Goal: Book appointment/travel/reservation

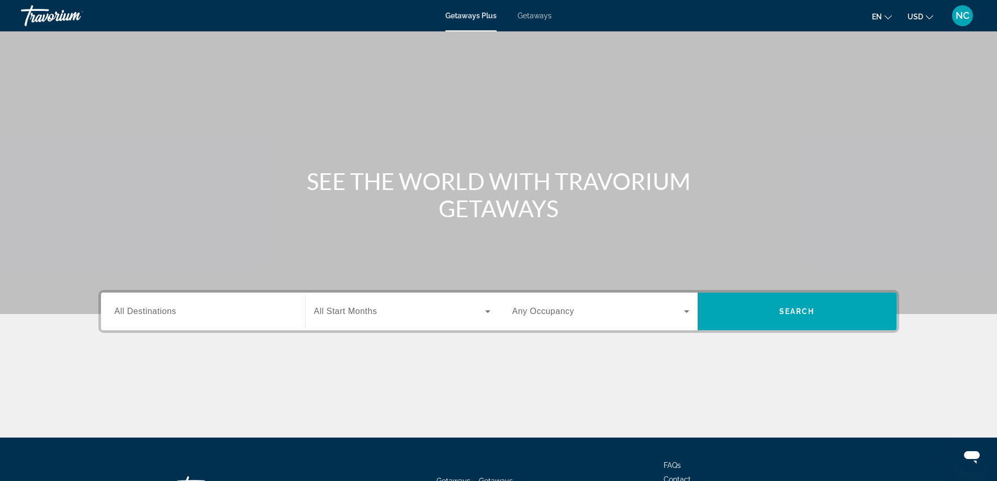
click at [175, 311] on span "All Destinations" at bounding box center [146, 311] width 62 height 9
click at [175, 311] on input "Destination All Destinations" at bounding box center [203, 312] width 177 height 13
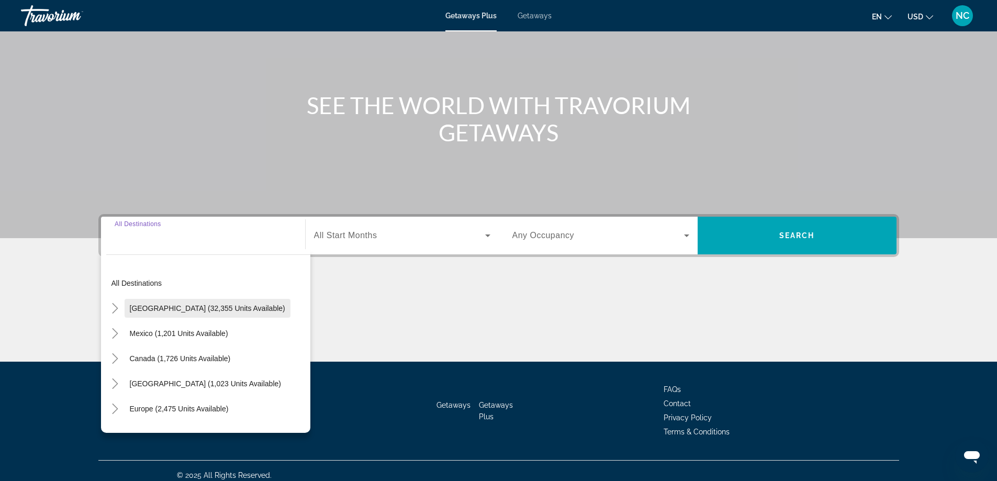
scroll to position [85, 0]
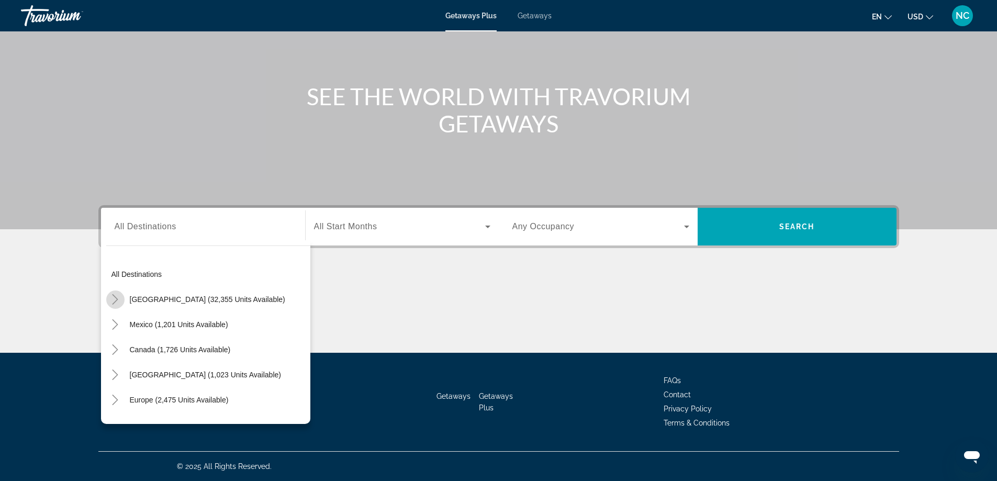
click at [115, 299] on icon "Toggle United States (32,355 units available)" at bounding box center [115, 299] width 10 height 10
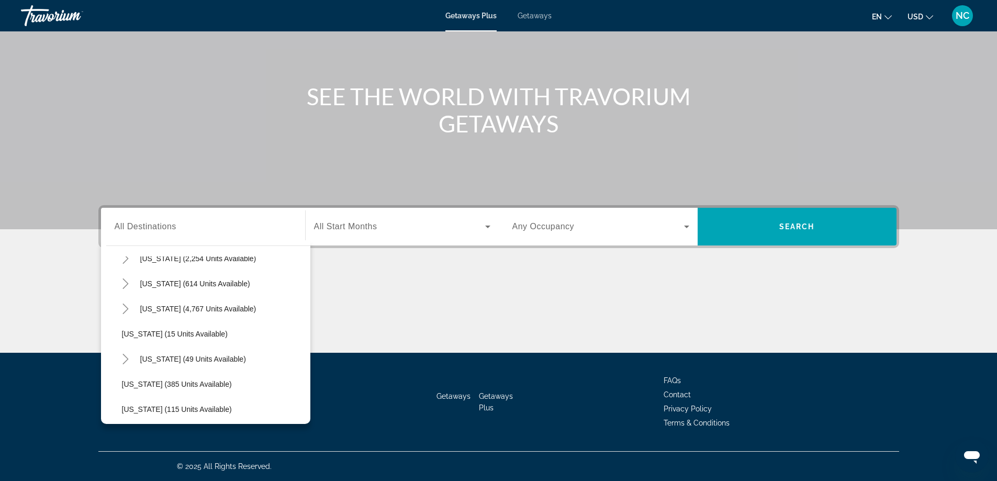
scroll to position [135, 0]
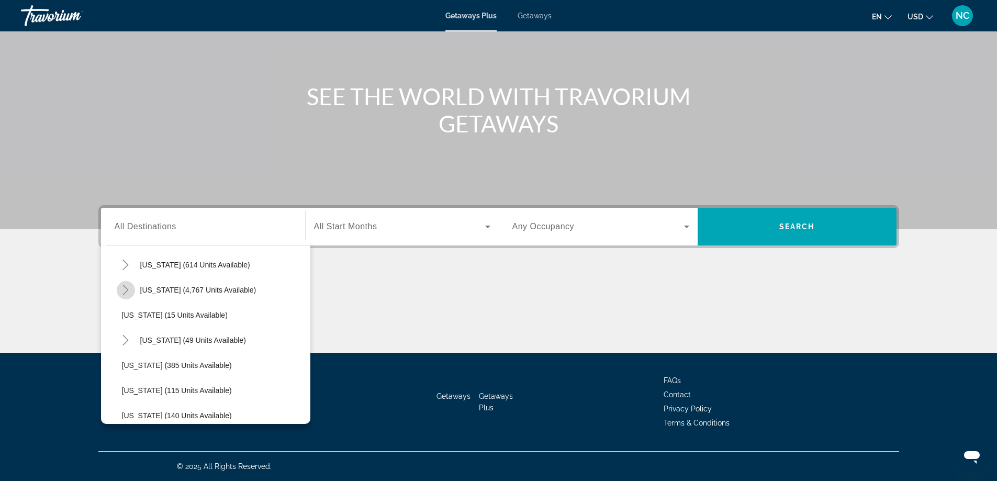
click at [125, 291] on icon "Toggle Florida (4,767 units available)" at bounding box center [125, 290] width 10 height 10
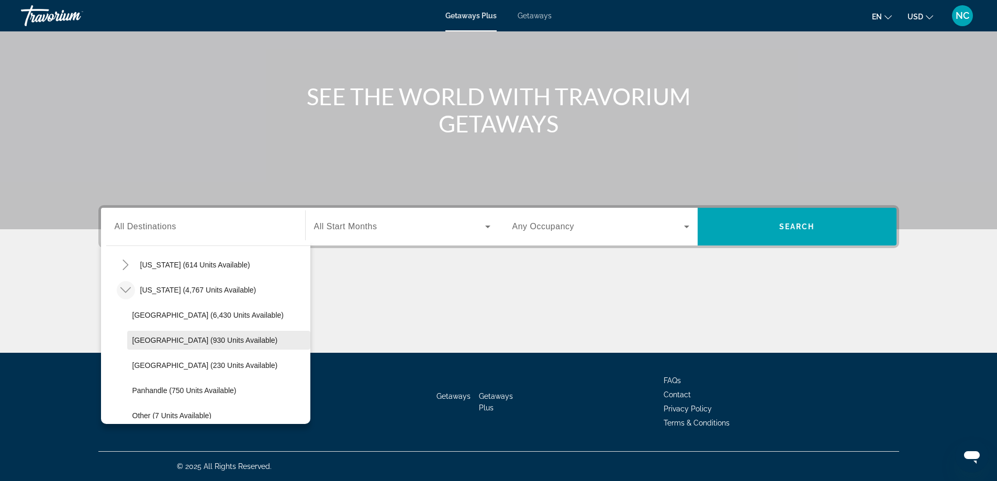
click at [172, 335] on span "Search widget" at bounding box center [218, 340] width 183 height 25
type input "**********"
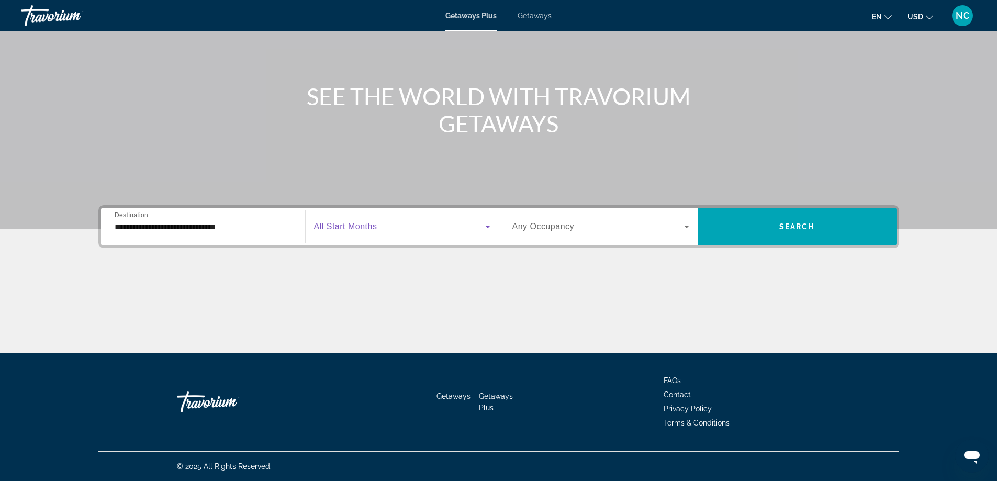
click at [402, 223] on span "Search widget" at bounding box center [399, 226] width 171 height 13
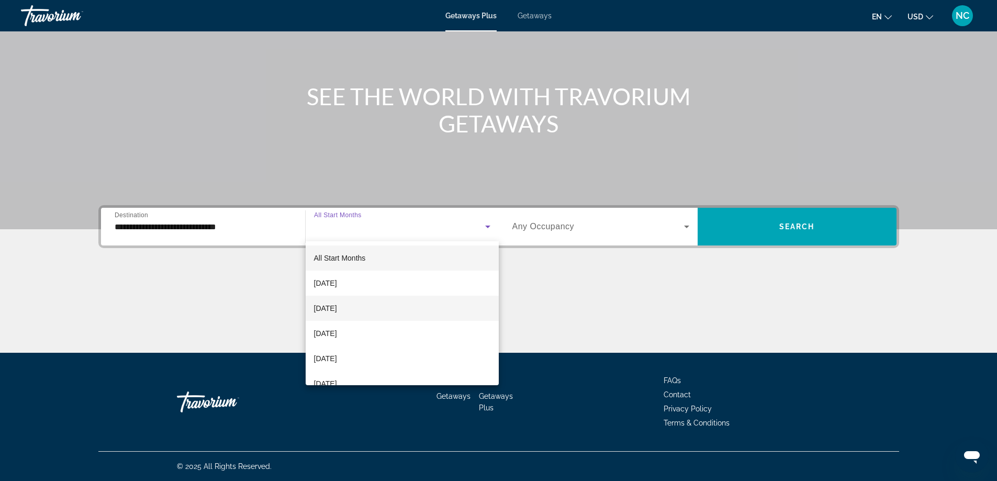
scroll to position [52, 0]
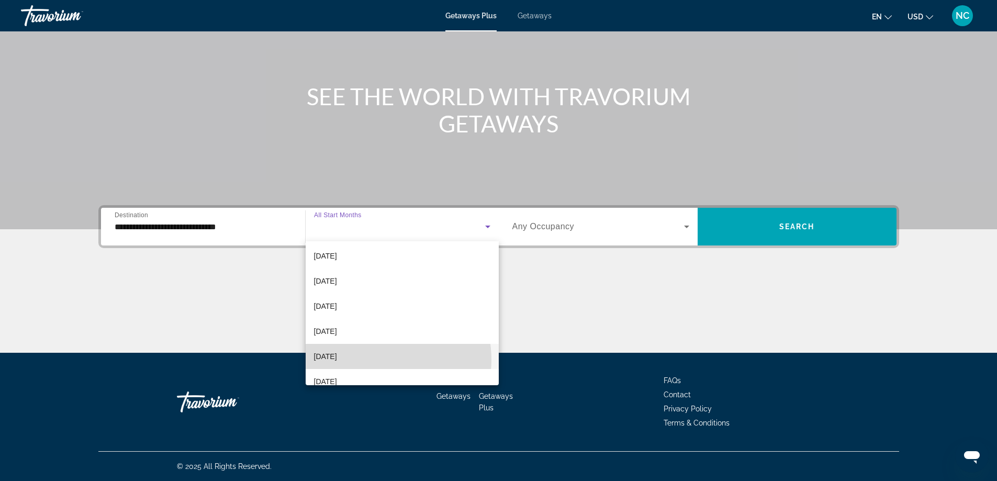
click at [370, 360] on mat-option "[DATE]" at bounding box center [402, 356] width 193 height 25
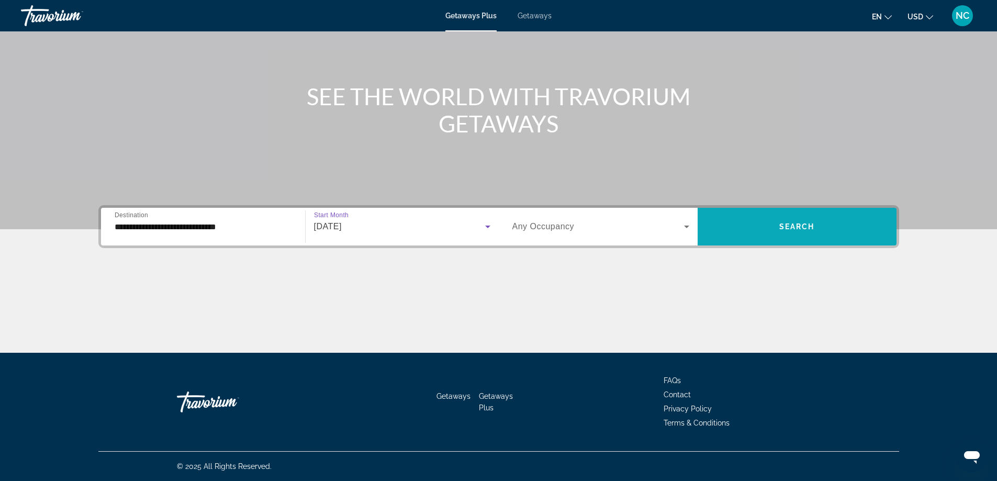
click at [783, 228] on span "Search" at bounding box center [798, 227] width 36 height 8
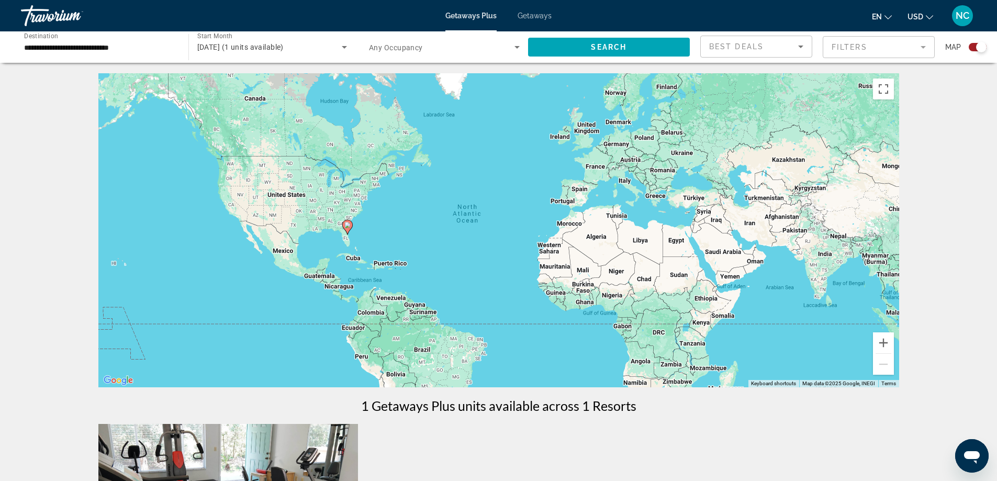
click at [93, 40] on div "**********" at bounding box center [99, 47] width 151 height 30
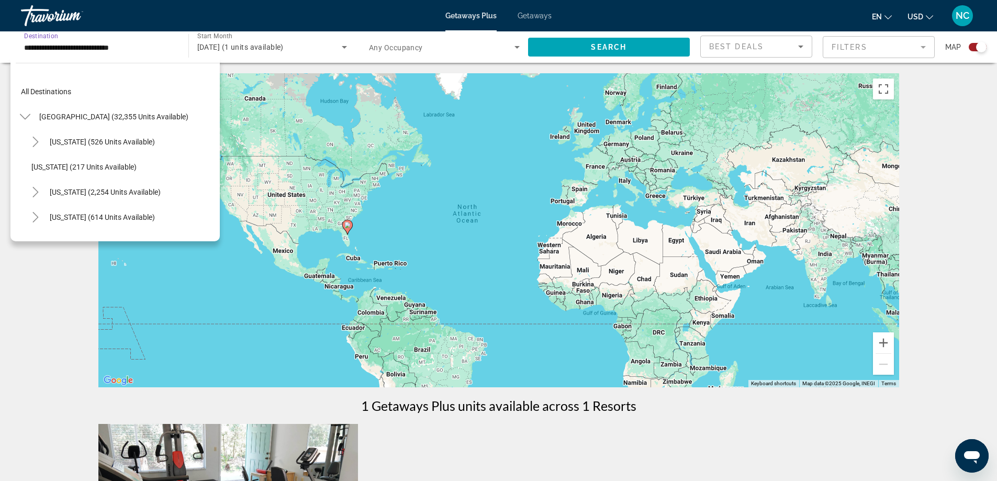
scroll to position [138, 0]
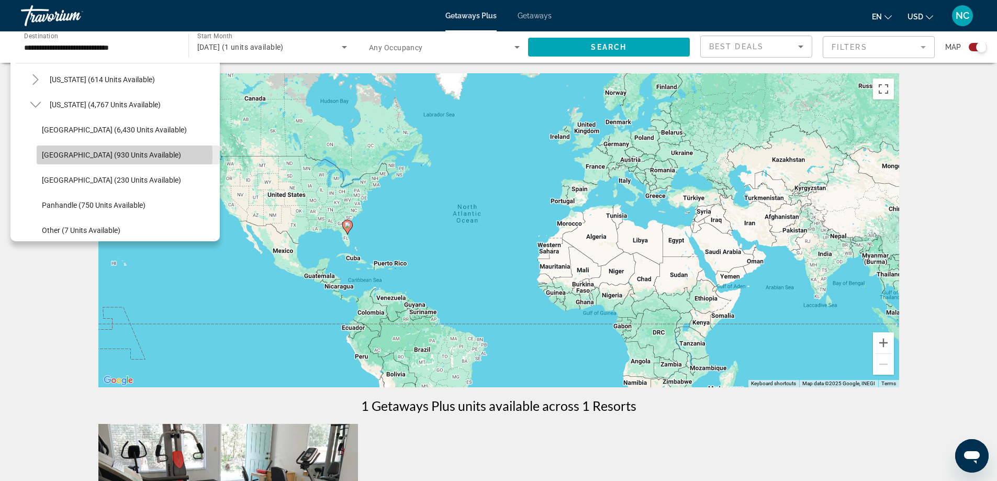
click at [100, 155] on span "[GEOGRAPHIC_DATA] (930 units available)" at bounding box center [111, 155] width 139 height 8
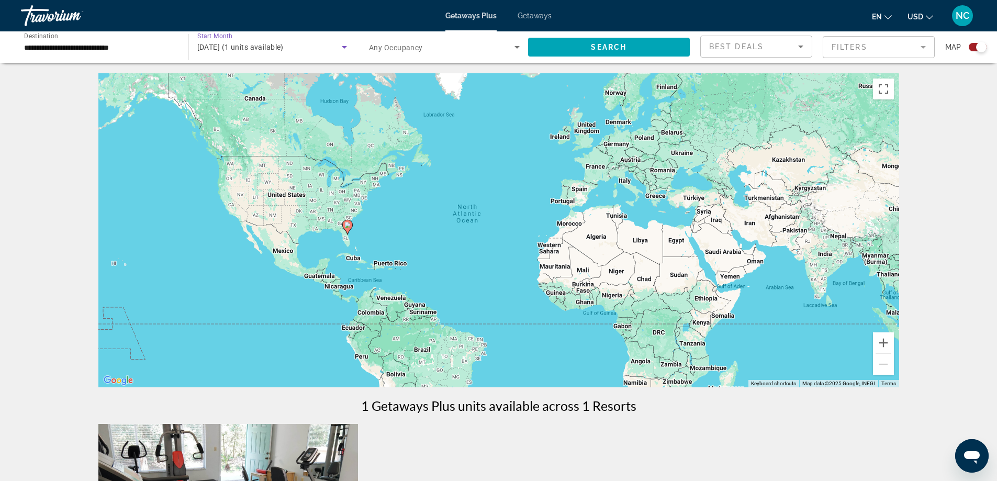
click at [345, 47] on icon "Search widget" at bounding box center [344, 47] width 5 height 3
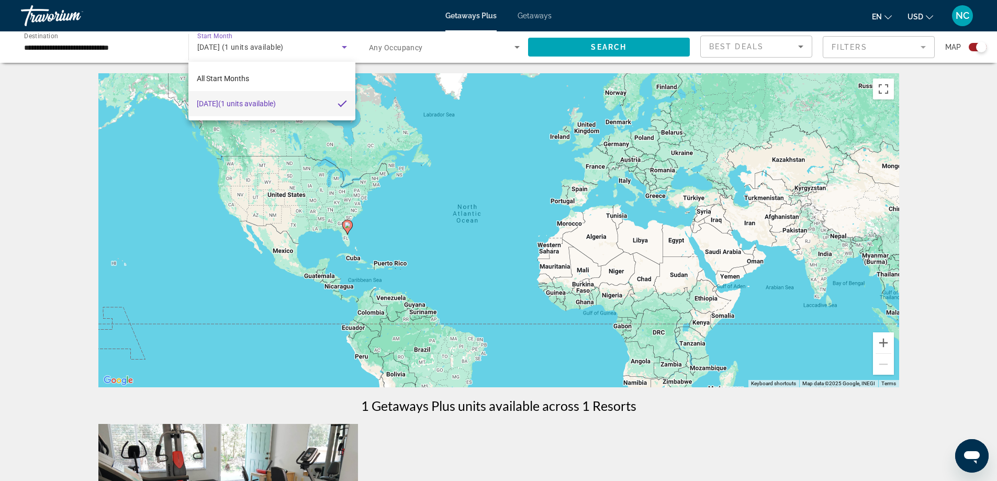
click at [77, 44] on div at bounding box center [498, 240] width 997 height 481
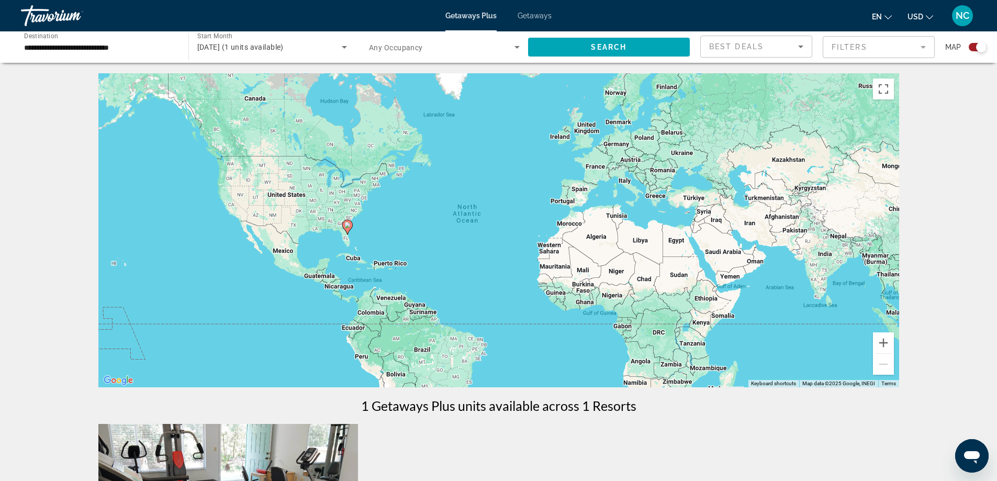
click at [58, 46] on input "**********" at bounding box center [99, 47] width 151 height 13
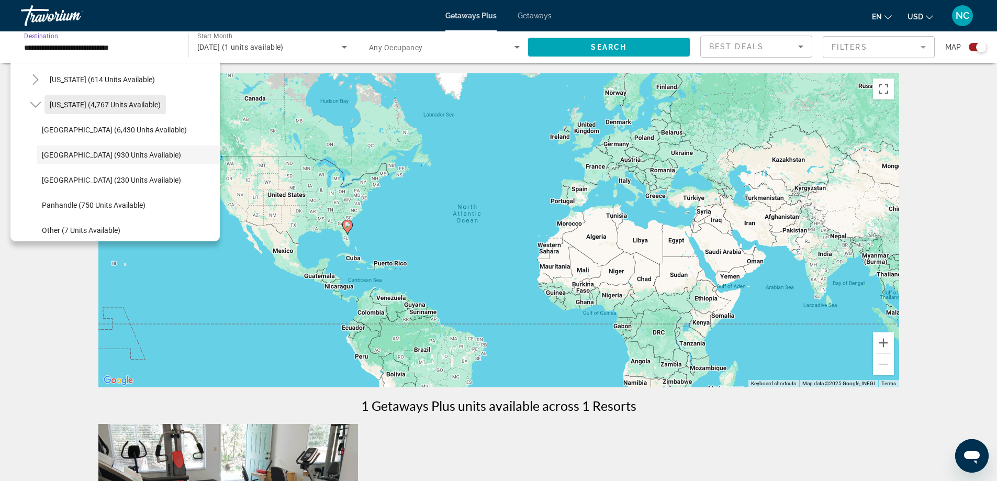
scroll to position [0, 0]
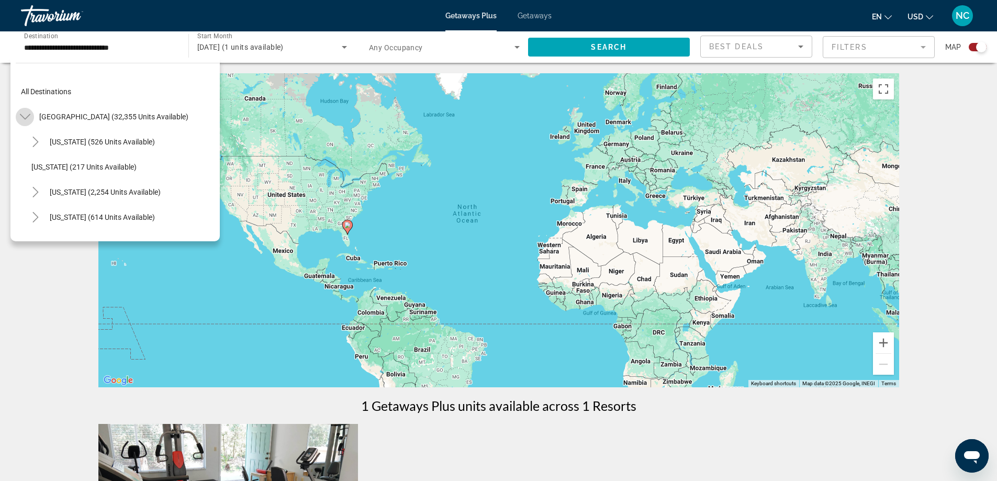
click at [28, 114] on icon "Toggle United States (32,355 units available)" at bounding box center [25, 117] width 10 height 10
click at [27, 115] on icon "Toggle United States (32,355 units available)" at bounding box center [25, 117] width 10 height 10
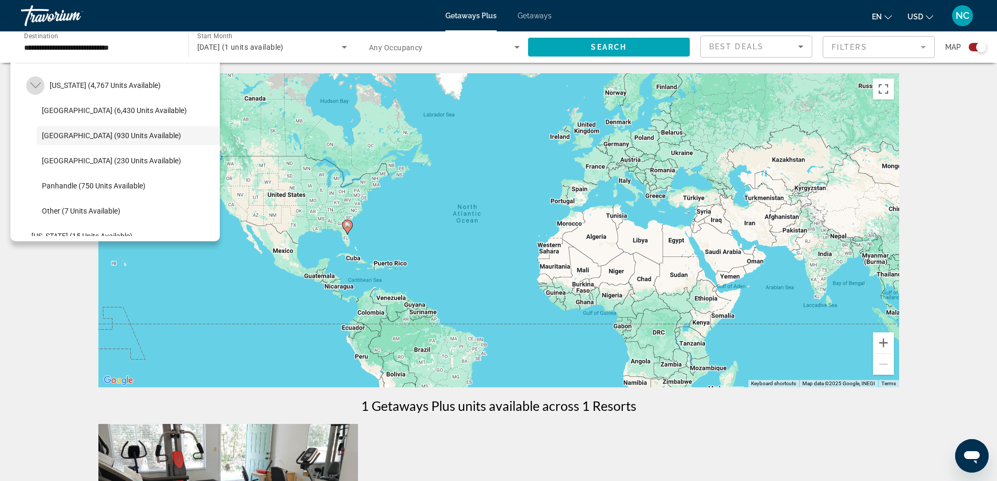
click at [38, 85] on icon "Toggle Florida (4,767 units available)" at bounding box center [35, 86] width 10 height 6
click at [35, 82] on icon "Toggle Florida (4,767 units available)" at bounding box center [35, 85] width 6 height 10
click at [116, 135] on span "[GEOGRAPHIC_DATA] (930 units available)" at bounding box center [111, 135] width 139 height 8
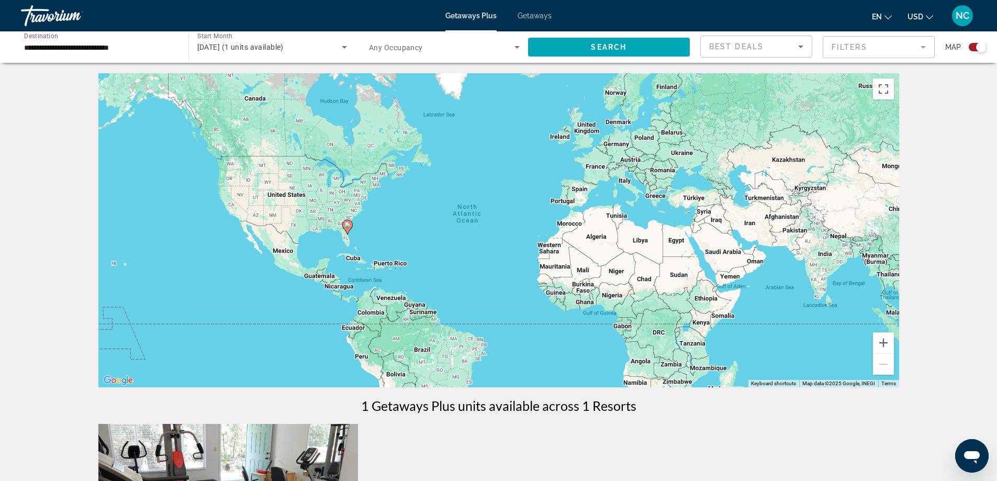
click at [346, 47] on icon "Search widget" at bounding box center [344, 47] width 13 height 13
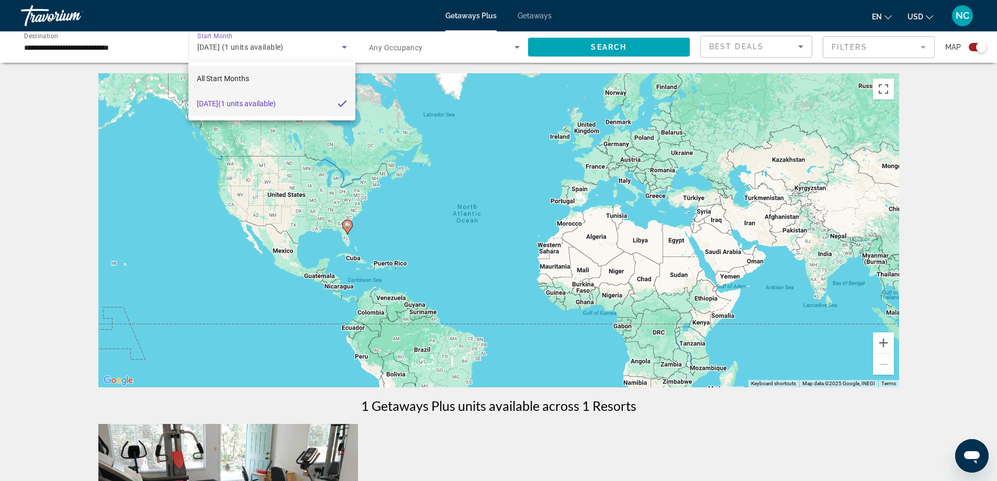
click at [229, 75] on span "All Start Months" at bounding box center [223, 78] width 52 height 8
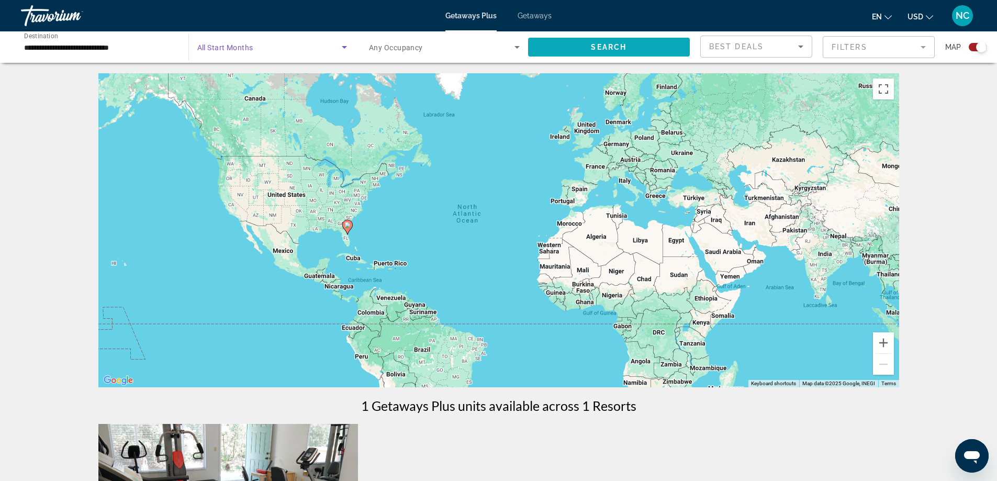
click at [583, 49] on span "Search widget" at bounding box center [609, 47] width 162 height 25
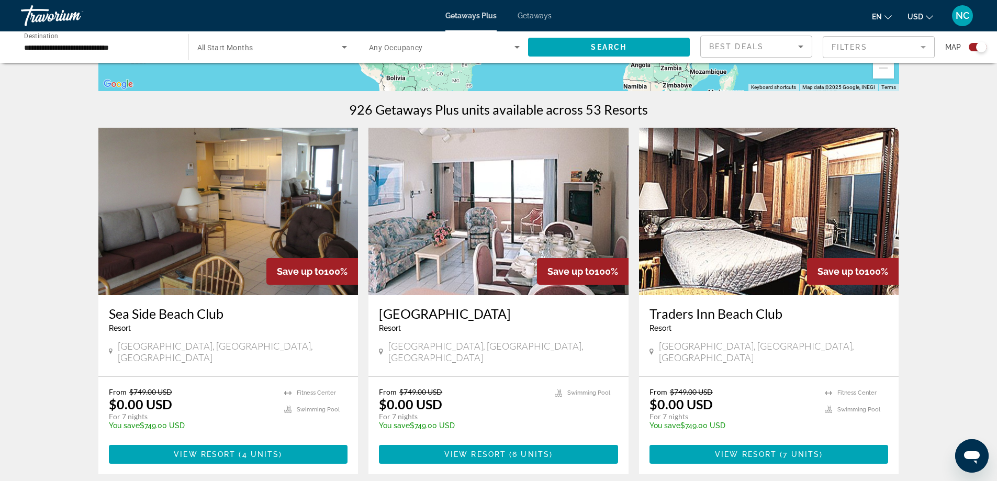
scroll to position [314, 0]
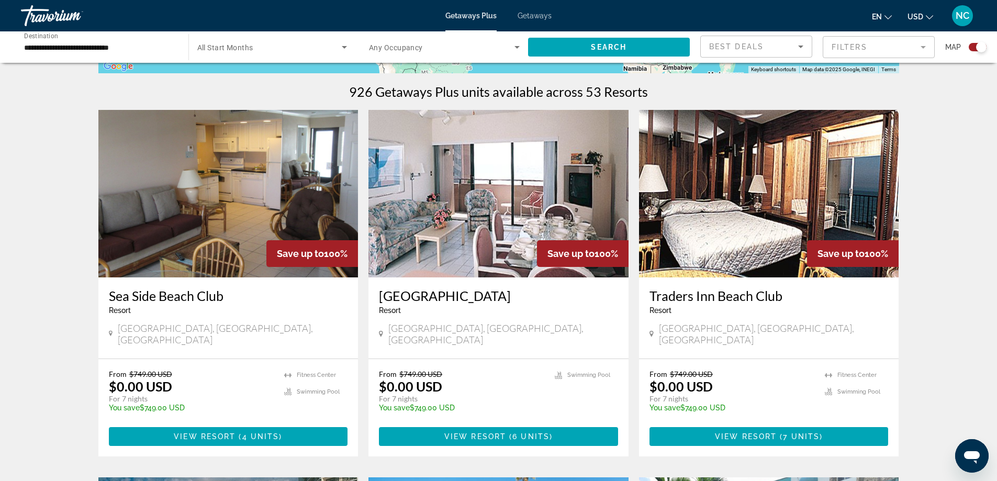
click at [231, 219] on img "Main content" at bounding box center [228, 194] width 260 height 168
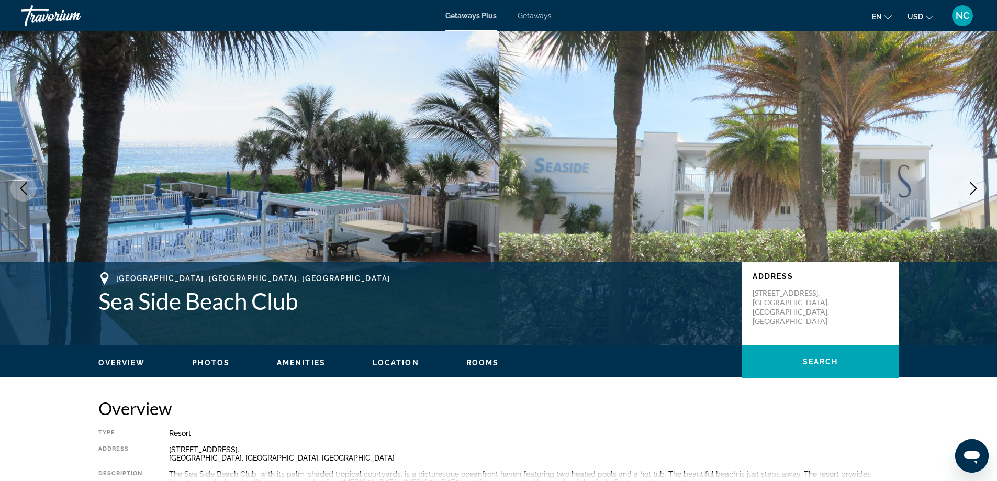
click at [535, 16] on span "Getaways" at bounding box center [535, 16] width 34 height 8
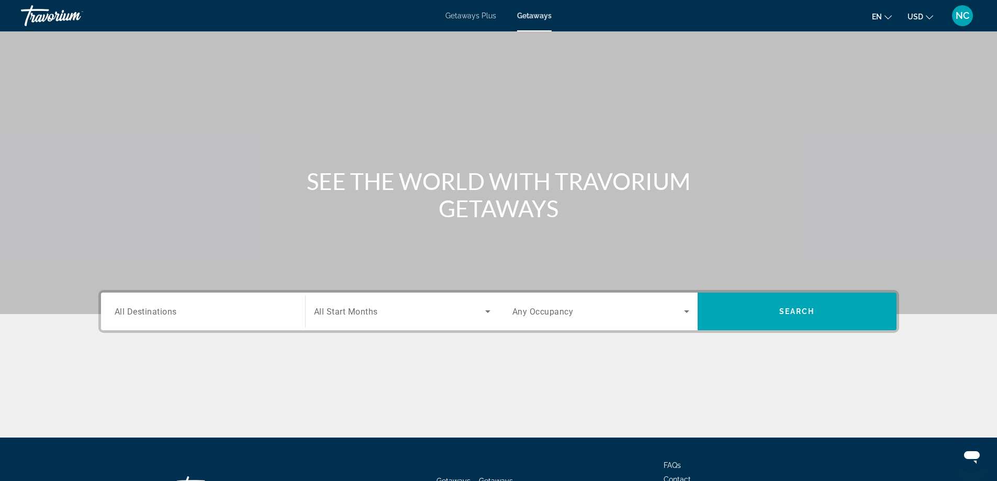
click at [154, 309] on span "All Destinations" at bounding box center [146, 311] width 62 height 10
click at [154, 309] on input "Destination All Destinations" at bounding box center [203, 312] width 177 height 13
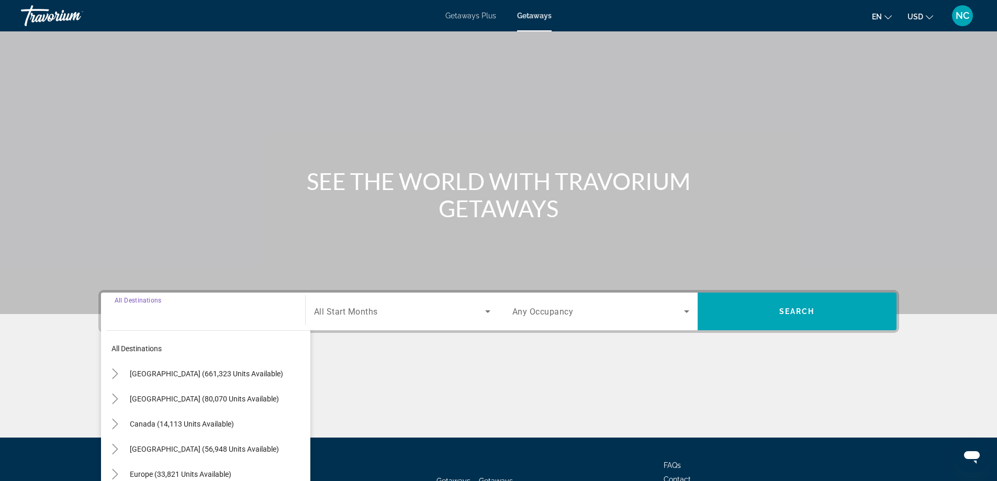
scroll to position [85, 0]
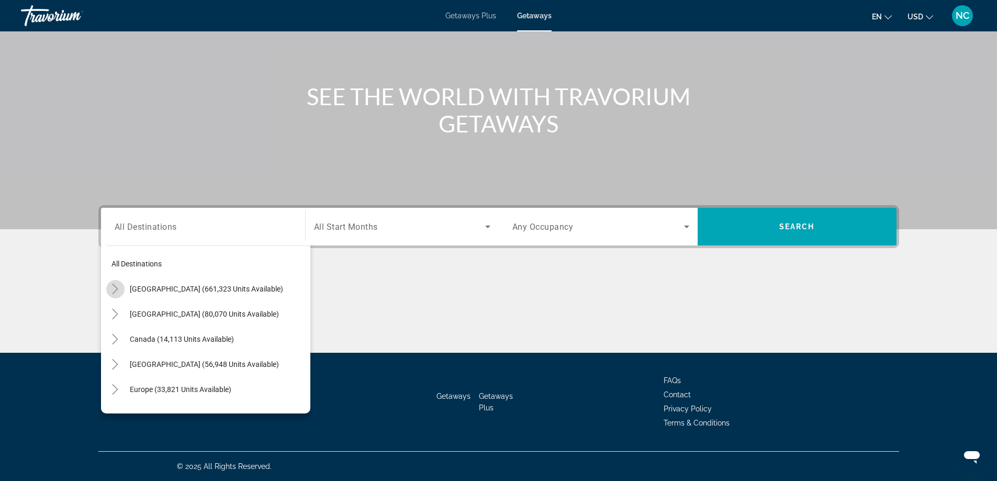
click at [116, 288] on icon "Toggle United States (661,323 units available)" at bounding box center [116, 289] width 6 height 10
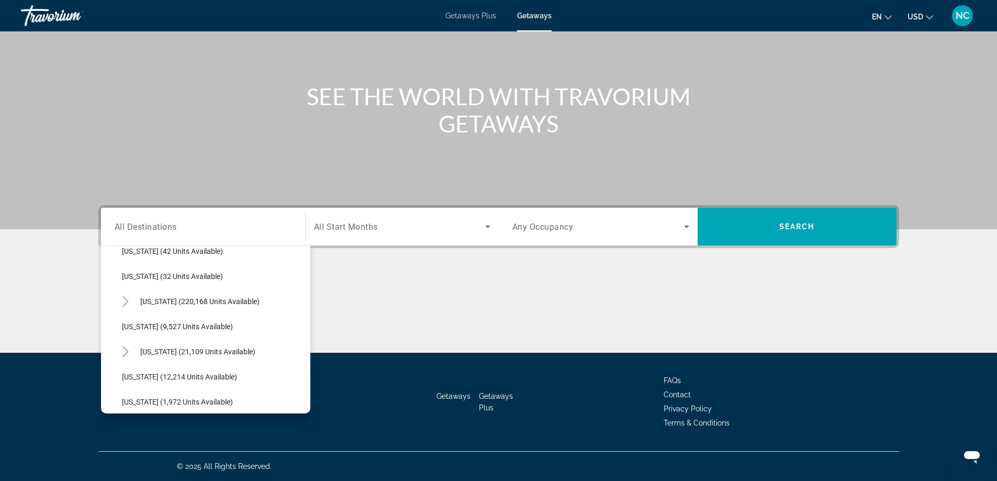
scroll to position [187, 0]
click at [126, 274] on icon "Toggle Florida (220,168 units available)" at bounding box center [125, 277] width 10 height 10
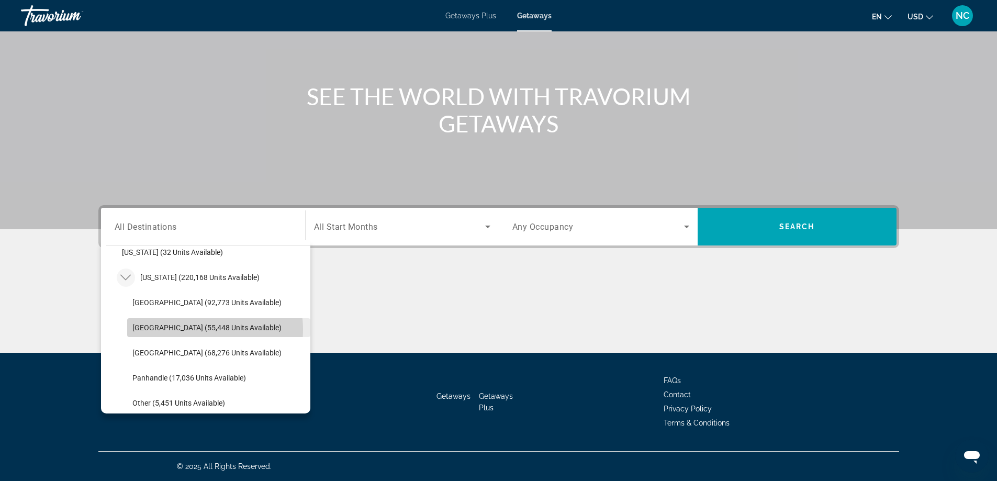
click at [197, 330] on span "[GEOGRAPHIC_DATA] (55,448 units available)" at bounding box center [206, 328] width 149 height 8
type input "**********"
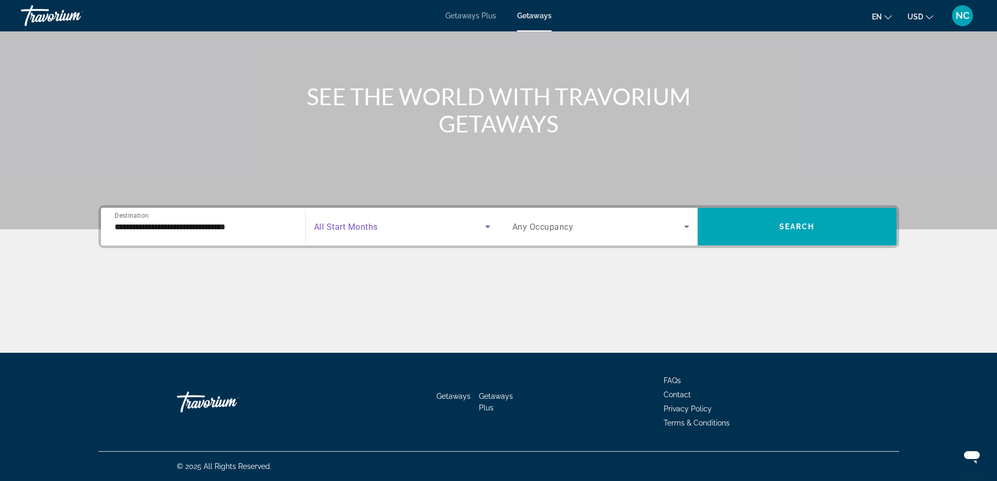
click at [488, 227] on icon "Search widget" at bounding box center [487, 227] width 5 height 3
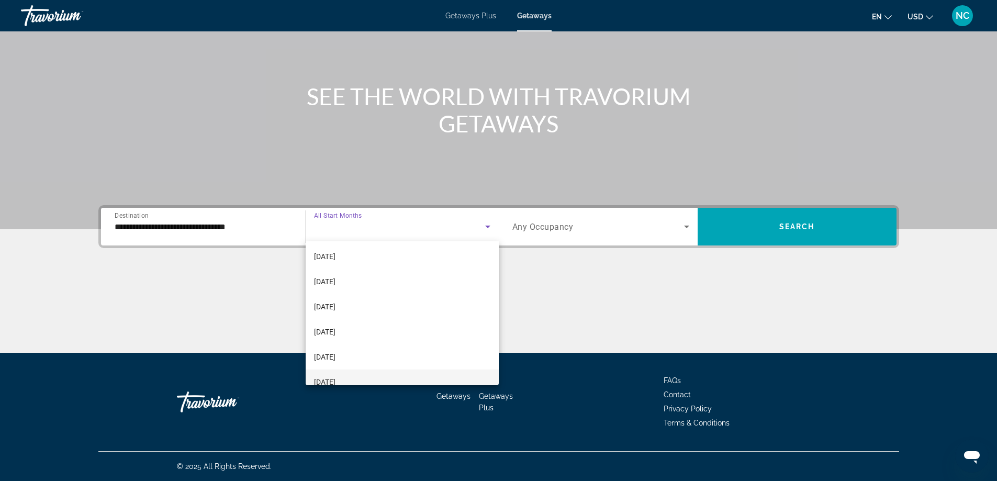
scroll to position [105, 0]
click at [336, 304] on span "[DATE]" at bounding box center [324, 304] width 21 height 13
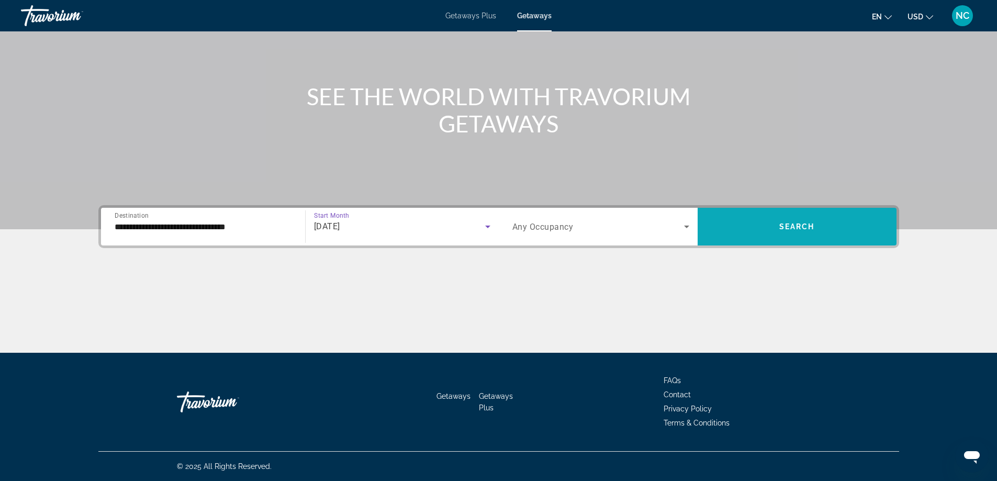
click at [801, 229] on span "Search" at bounding box center [798, 227] width 36 height 8
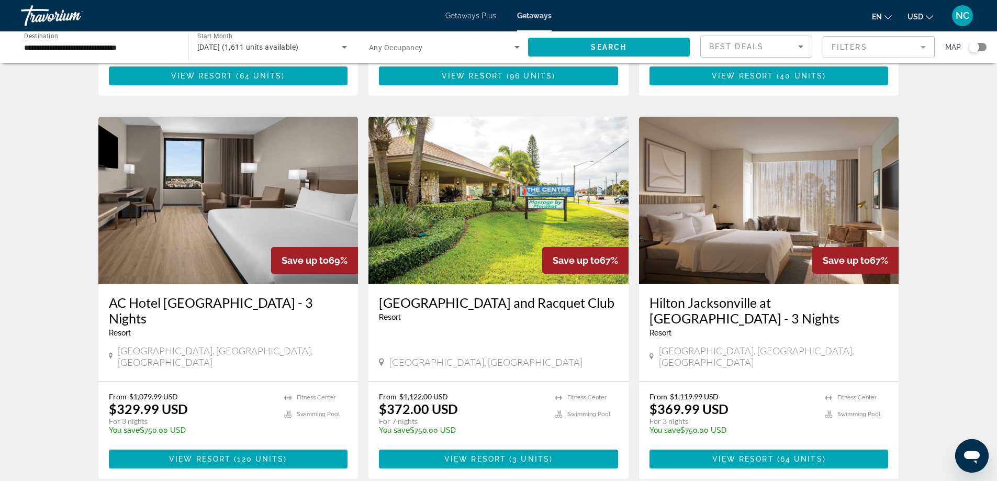
scroll to position [366, 0]
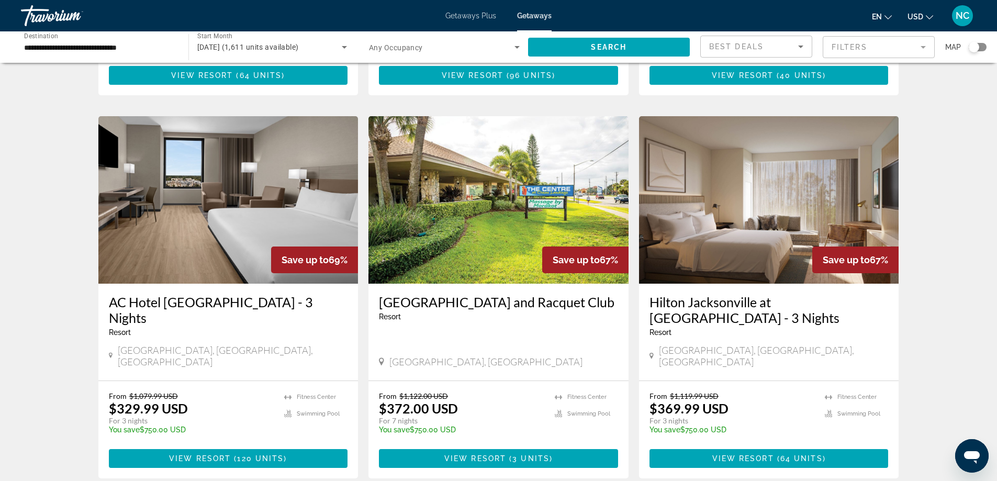
click at [476, 197] on img "Main content" at bounding box center [499, 200] width 260 height 168
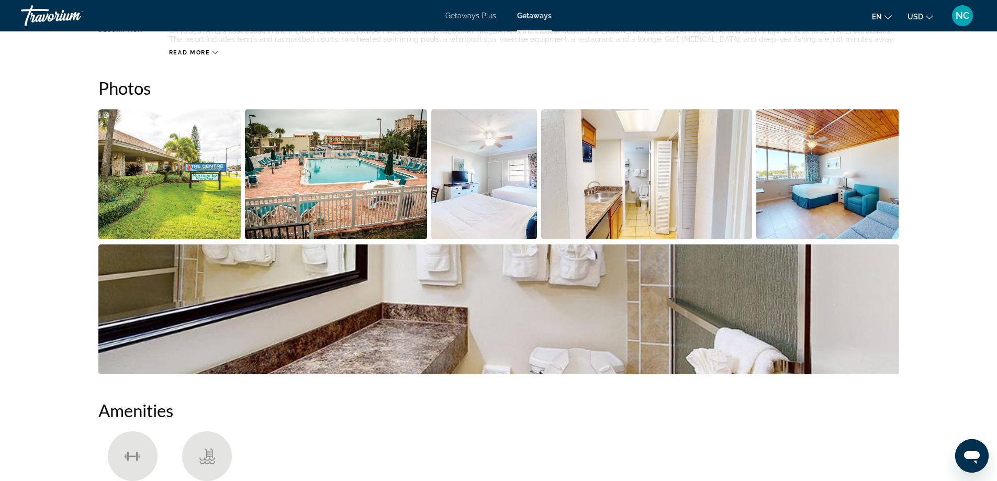
scroll to position [259, 0]
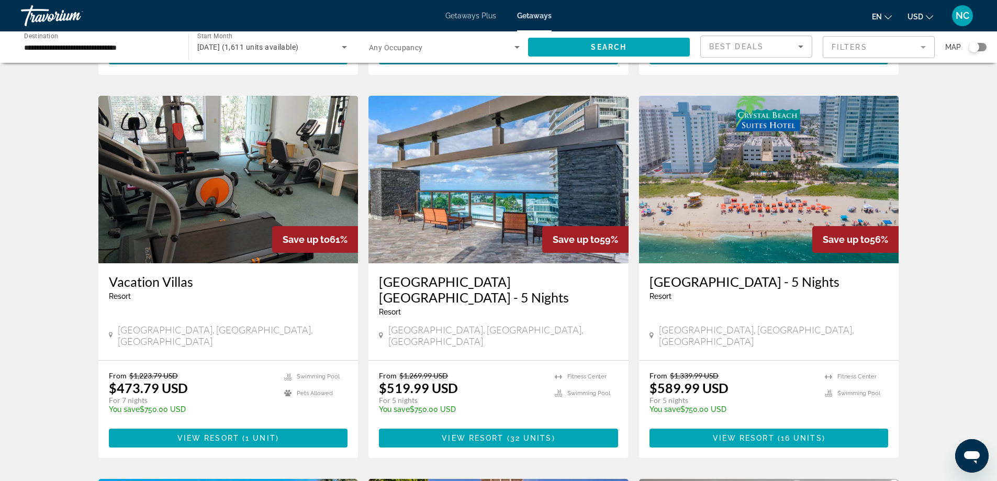
scroll to position [785, 0]
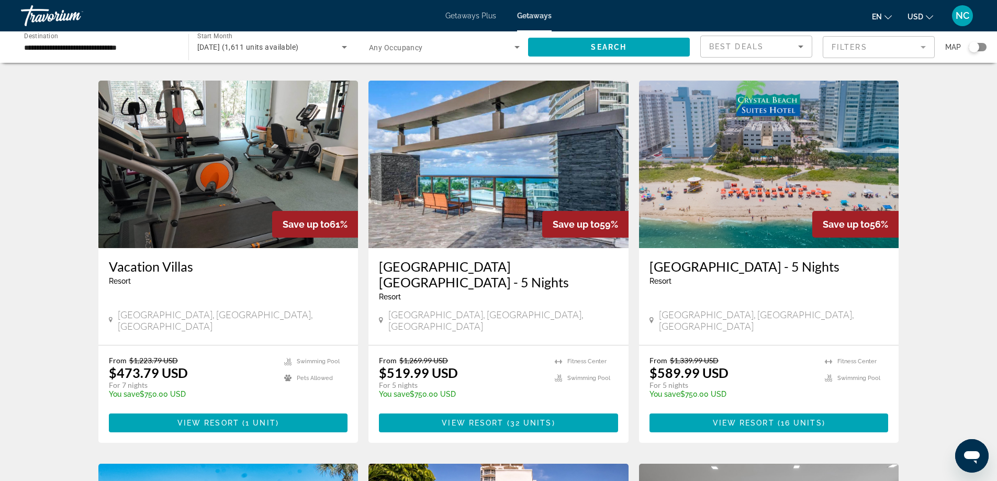
click at [214, 165] on img "Main content" at bounding box center [228, 165] width 260 height 168
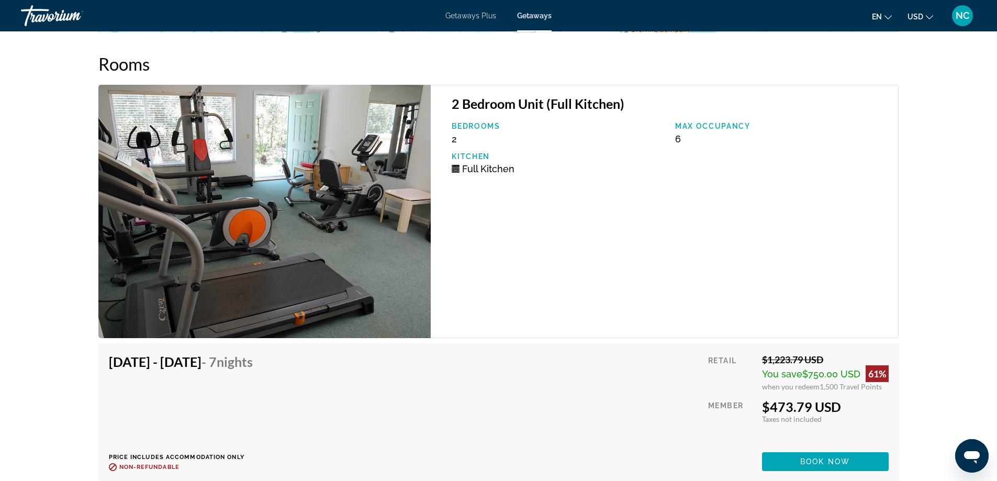
scroll to position [1719, 0]
